Goal: Task Accomplishment & Management: Use online tool/utility

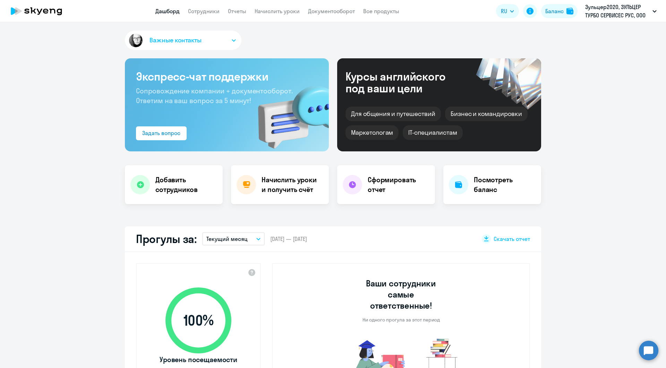
select select "30"
click at [286, 195] on div "Начислить уроки и получить счёт" at bounding box center [280, 184] width 98 height 39
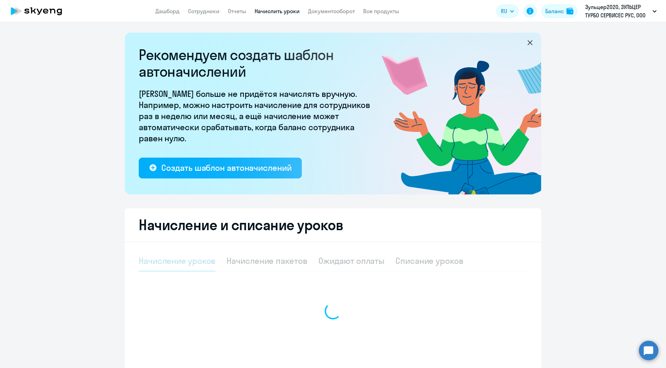
select select "10"
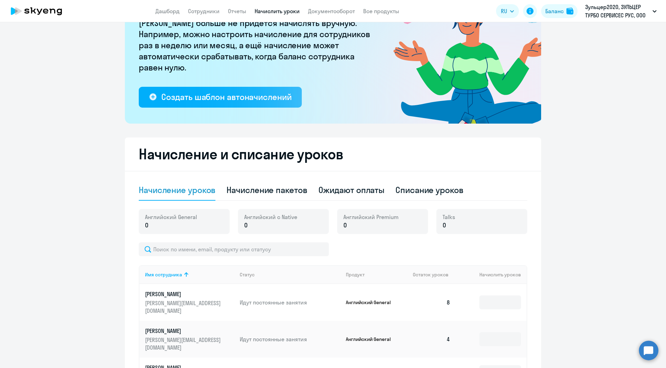
scroll to position [59, 0]
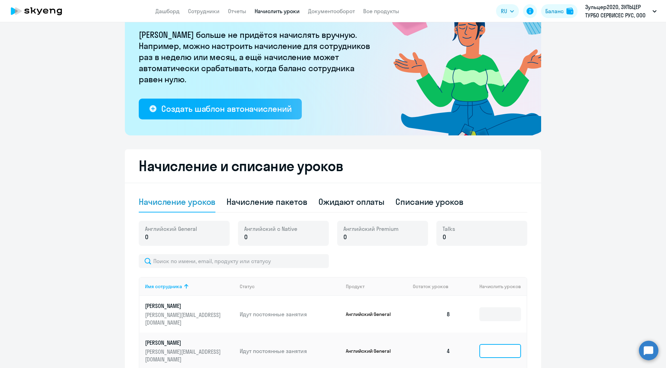
click at [509, 344] on input at bounding box center [500, 351] width 42 height 14
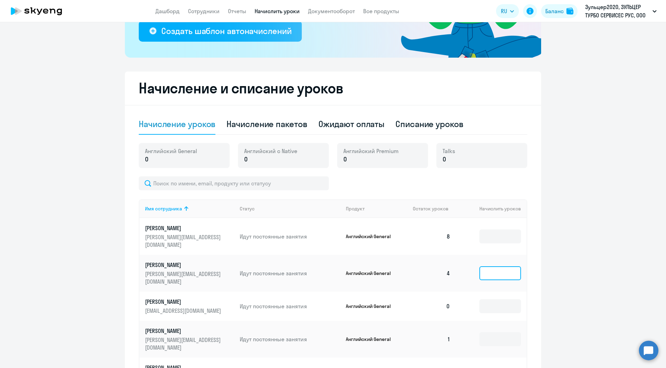
scroll to position [94, 0]
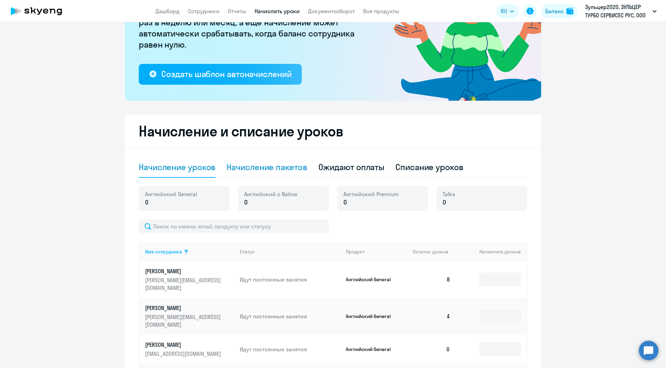
click at [270, 173] on div "Начисление пакетов" at bounding box center [266, 167] width 80 height 21
select select "10"
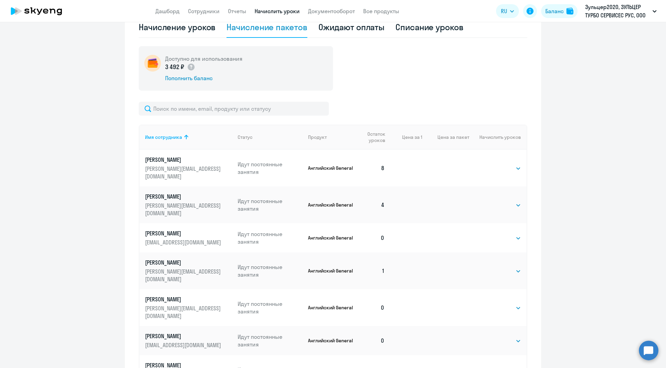
scroll to position [267, 0]
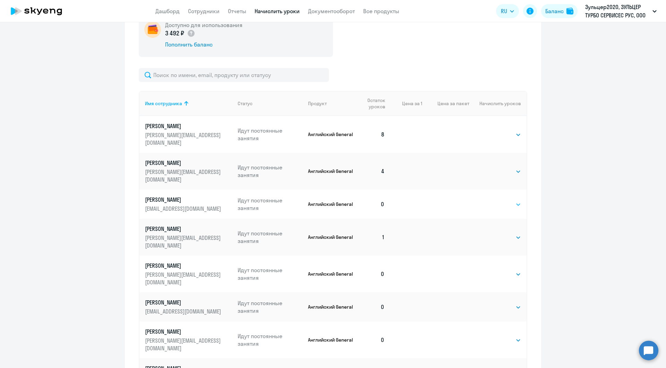
click at [513, 200] on select "Выбрать 4 8 16 32 64 96 128" at bounding box center [506, 204] width 28 height 8
select select "4"
click at [492, 200] on select "Выбрать 4 8 16 32 64 96 128" at bounding box center [506, 204] width 28 height 8
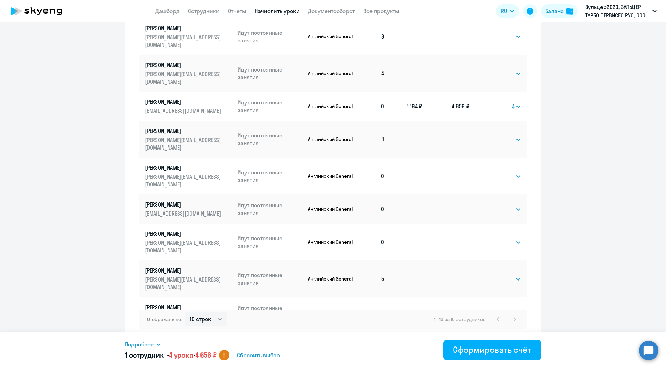
scroll to position [191, 0]
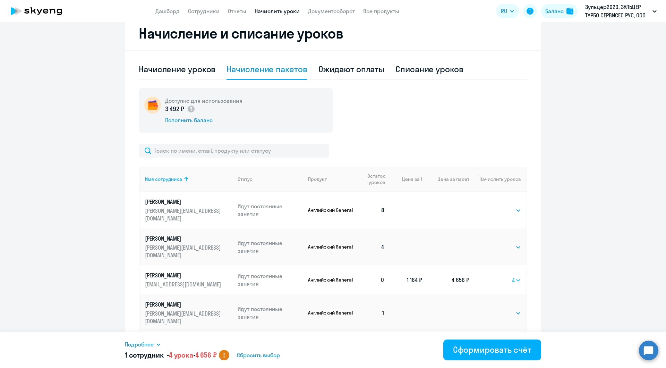
click at [512, 276] on select "Выбрать 4 8 16 32 64 96 128" at bounding box center [516, 280] width 9 height 8
click at [440, 265] on td "4 656 ₽" at bounding box center [445, 279] width 47 height 29
click at [418, 265] on td "1 164 ₽" at bounding box center [406, 279] width 32 height 29
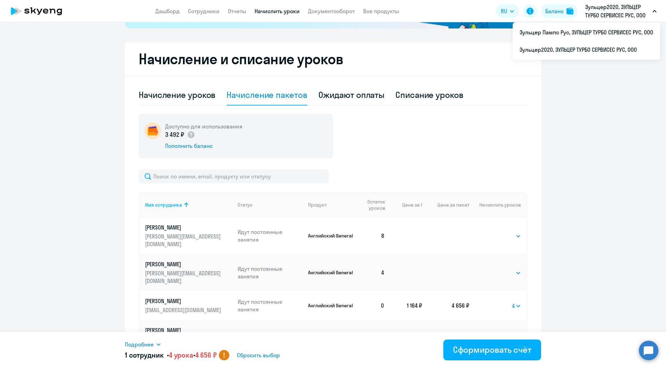
scroll to position [0, 0]
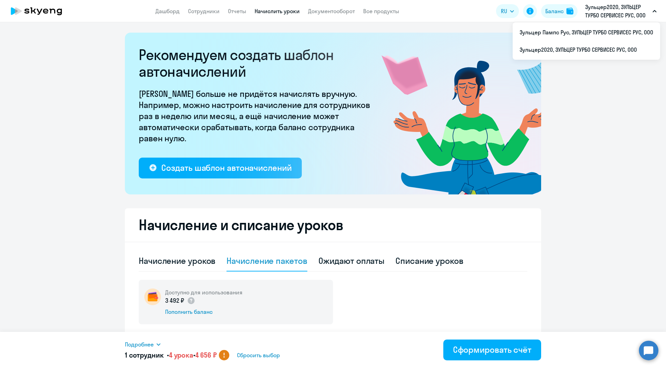
click at [38, 9] on icon at bounding box center [40, 12] width 6 height 6
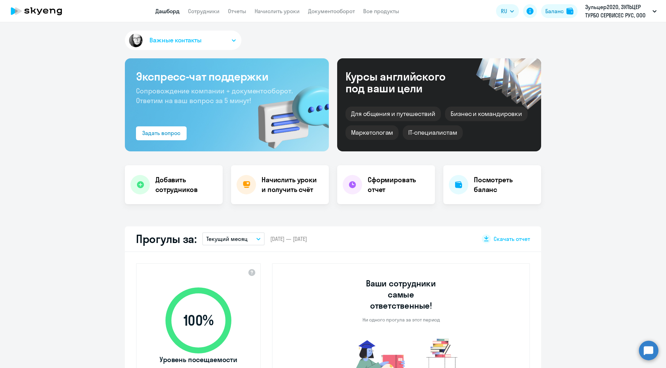
select select "30"
